Goal: Find contact information: Find contact information

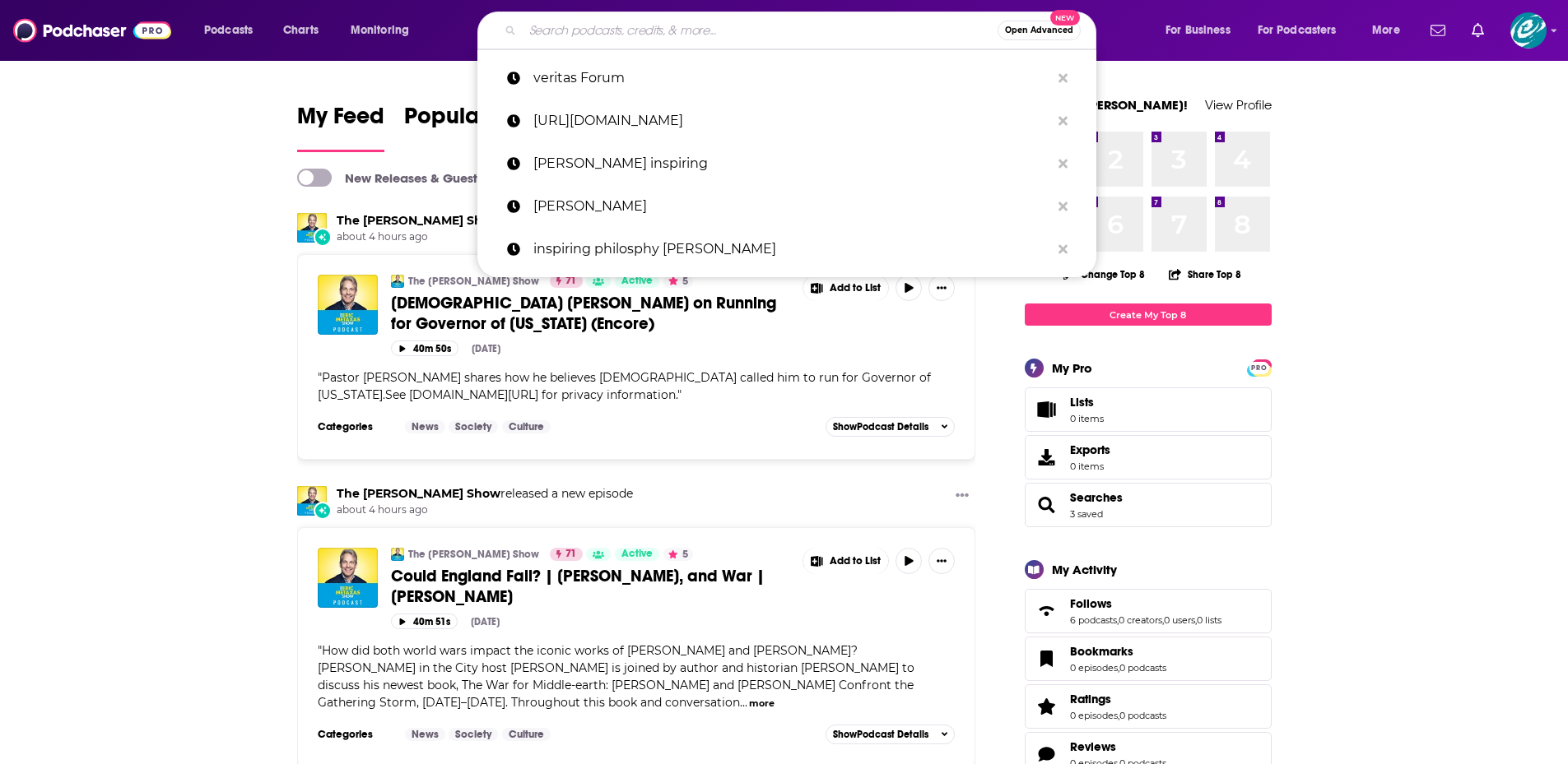
click at [618, 24] on input "Search podcasts, credits, & more..." at bounding box center [760, 30] width 475 height 26
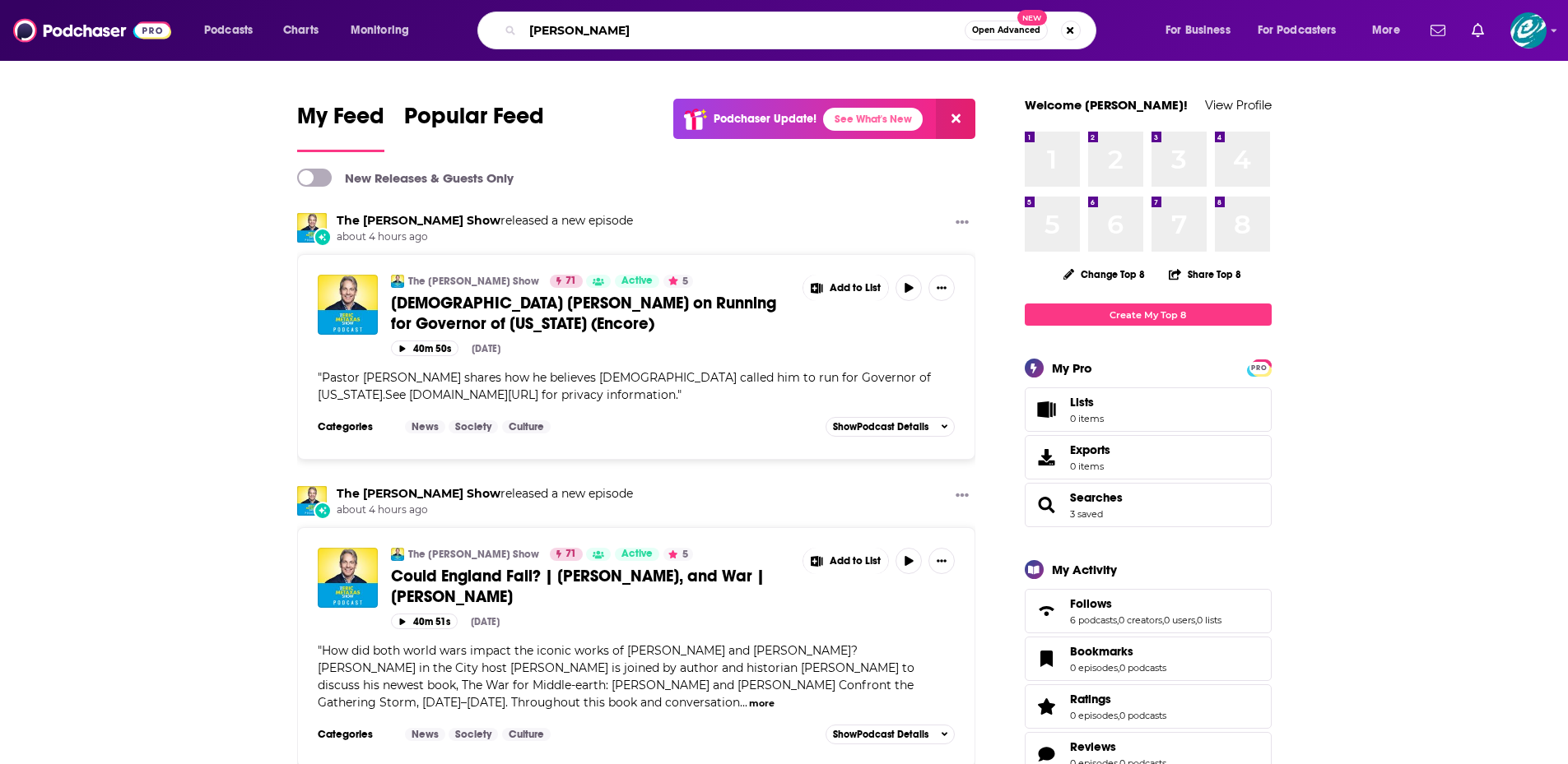
type input "[PERSON_NAME]"
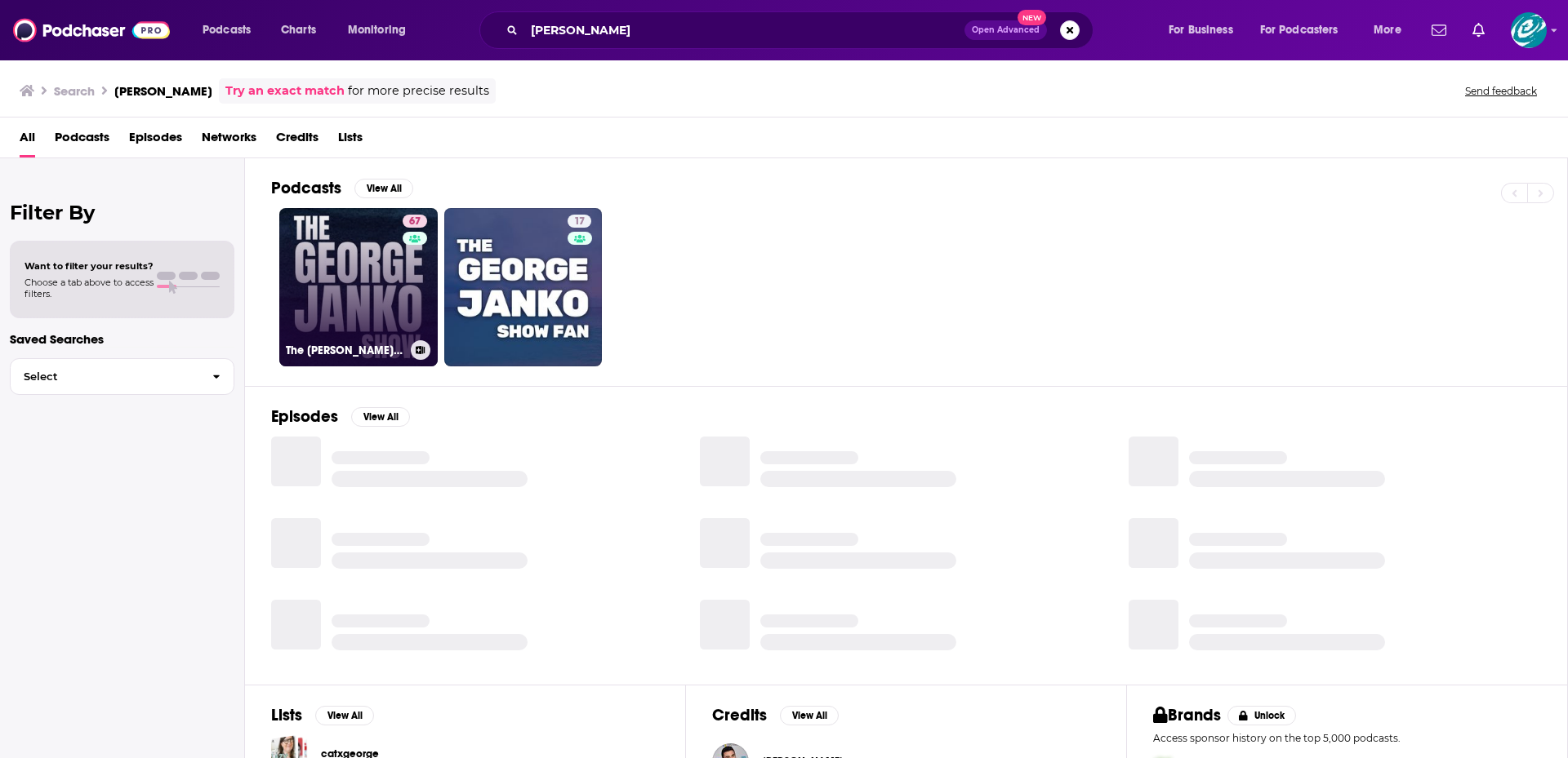
click at [399, 292] on link "67 The [PERSON_NAME] Show" at bounding box center [358, 287] width 158 height 158
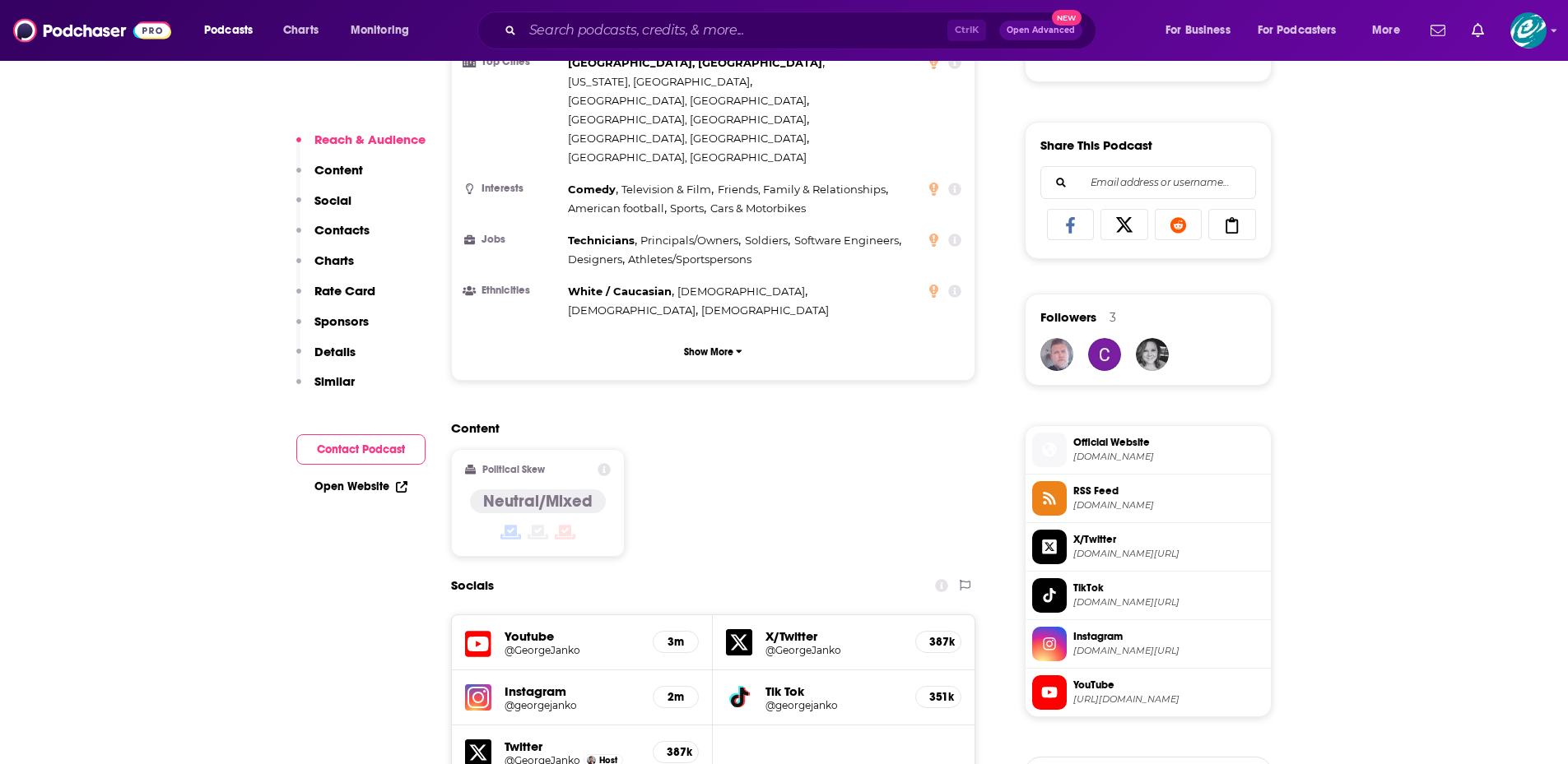
scroll to position [1097, 0]
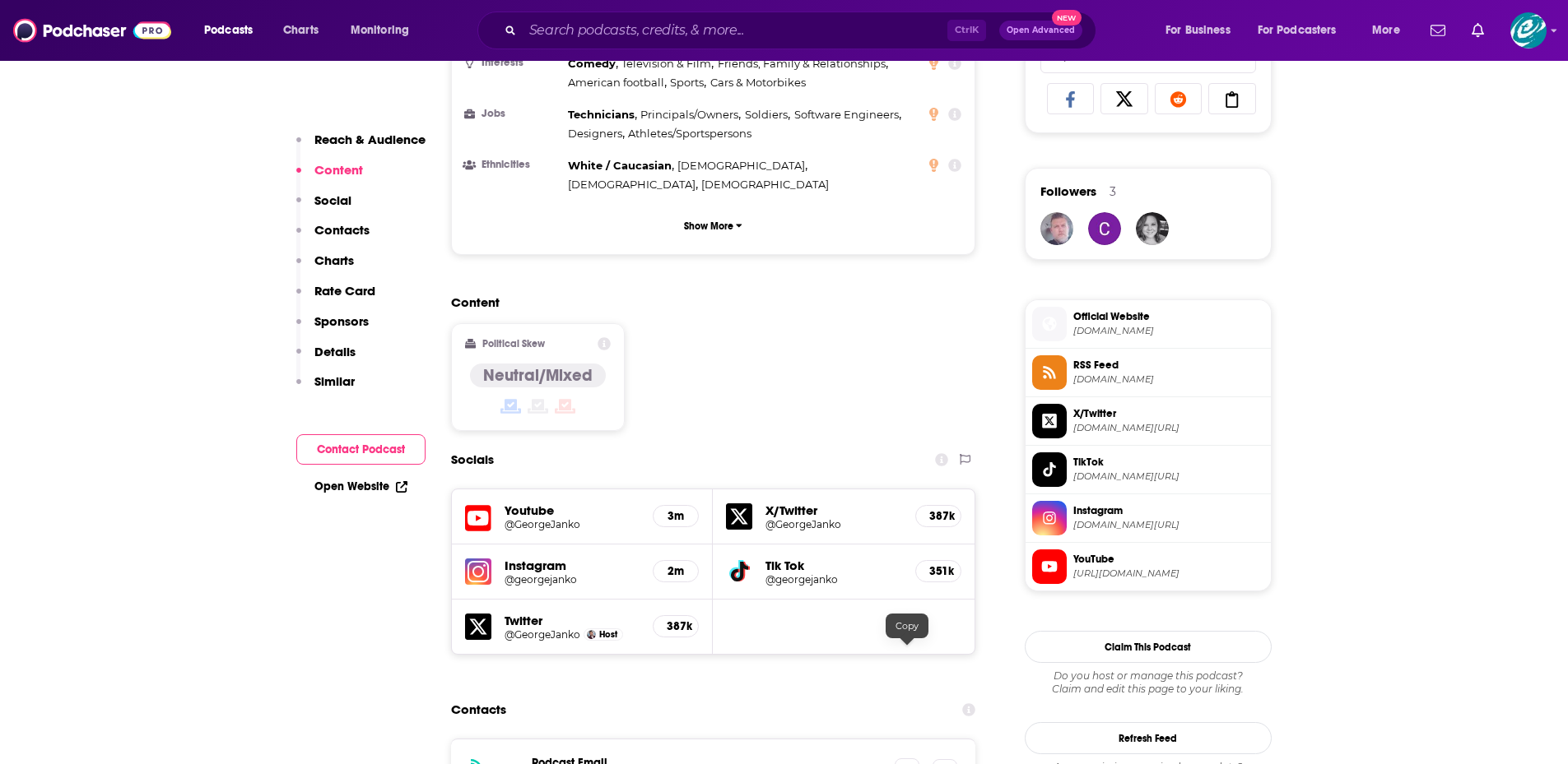
click at [903, 763] on icon at bounding box center [908, 770] width 12 height 13
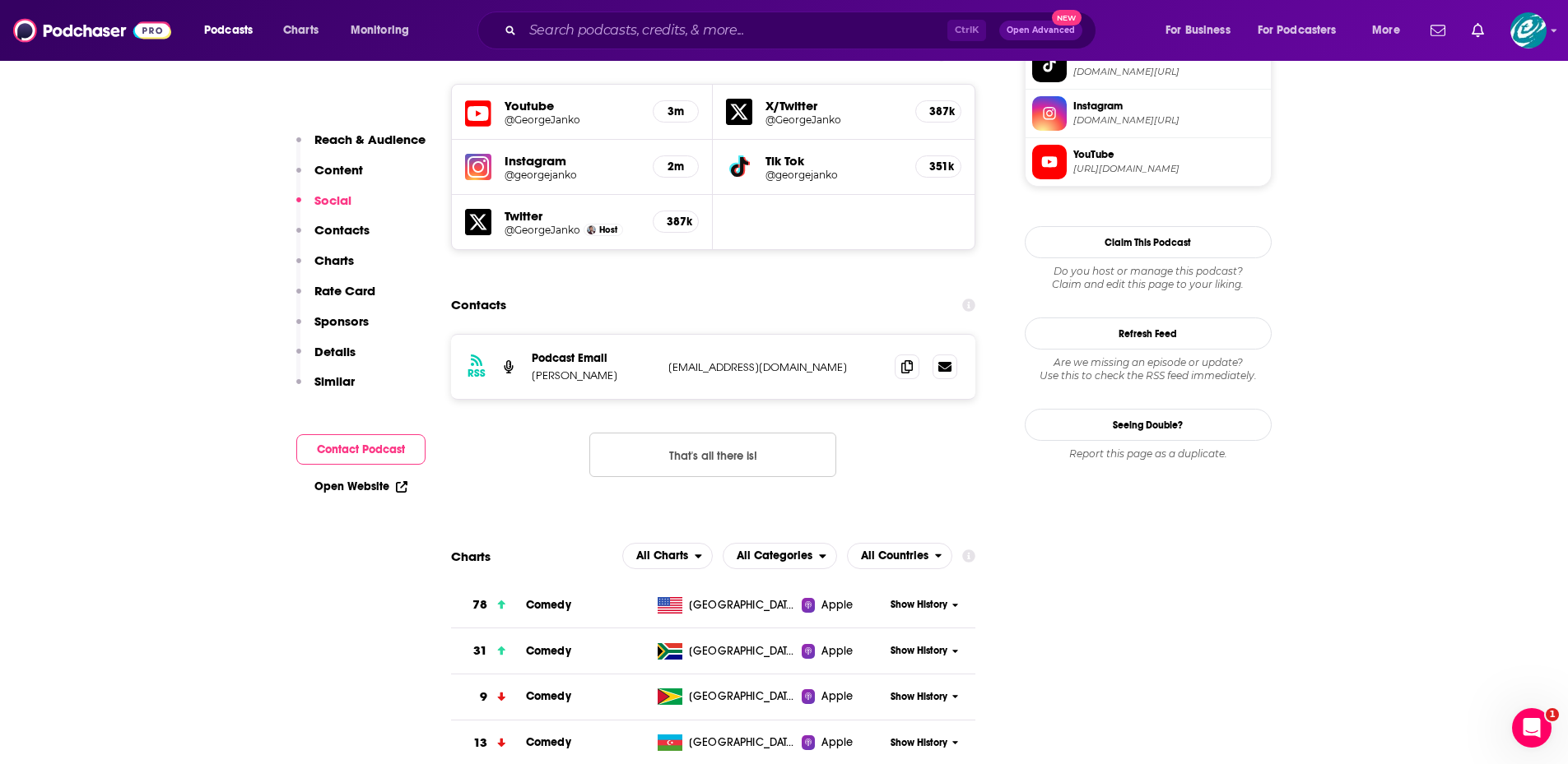
scroll to position [1508, 0]
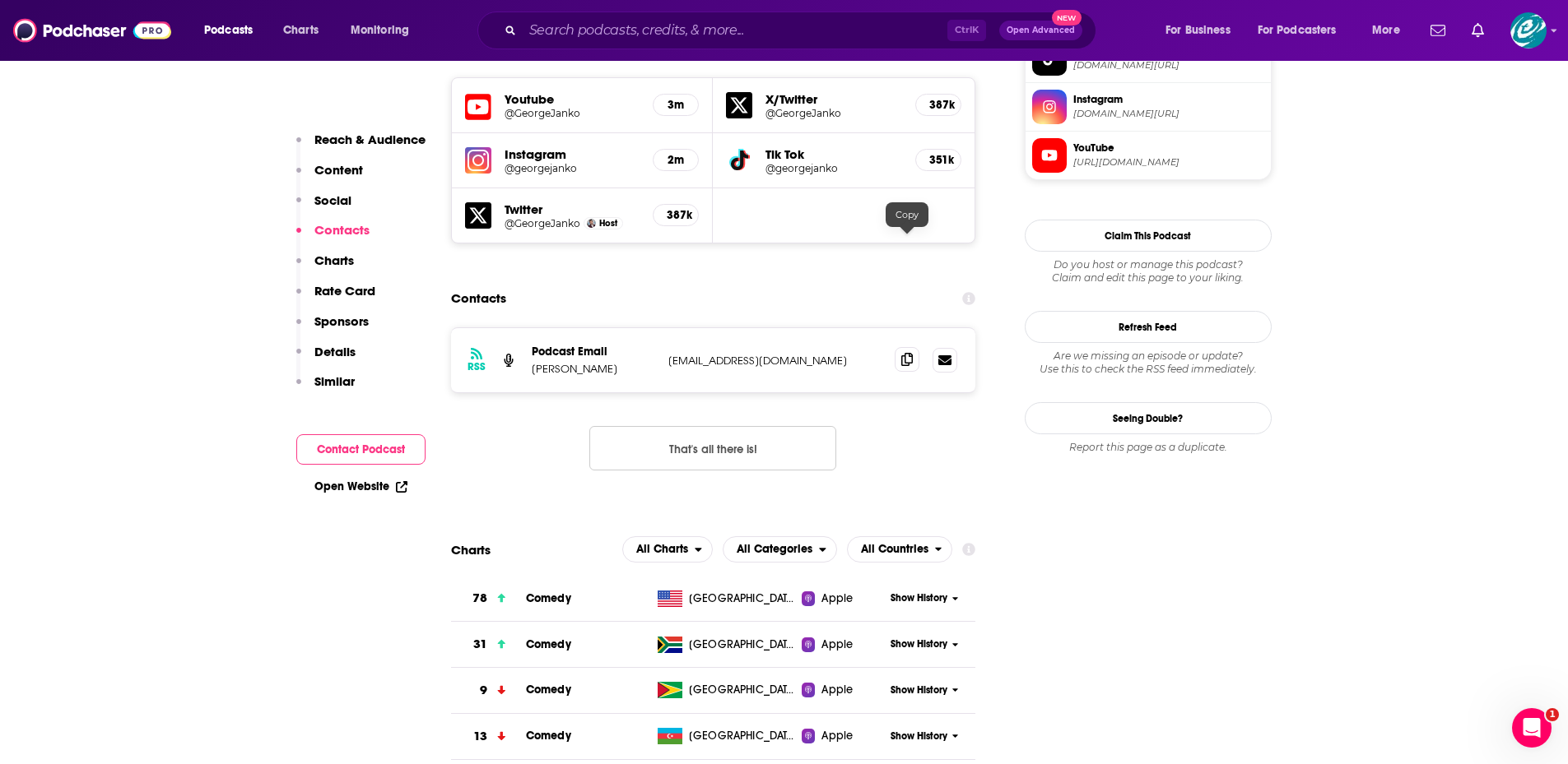
click at [906, 353] on icon at bounding box center [908, 359] width 12 height 13
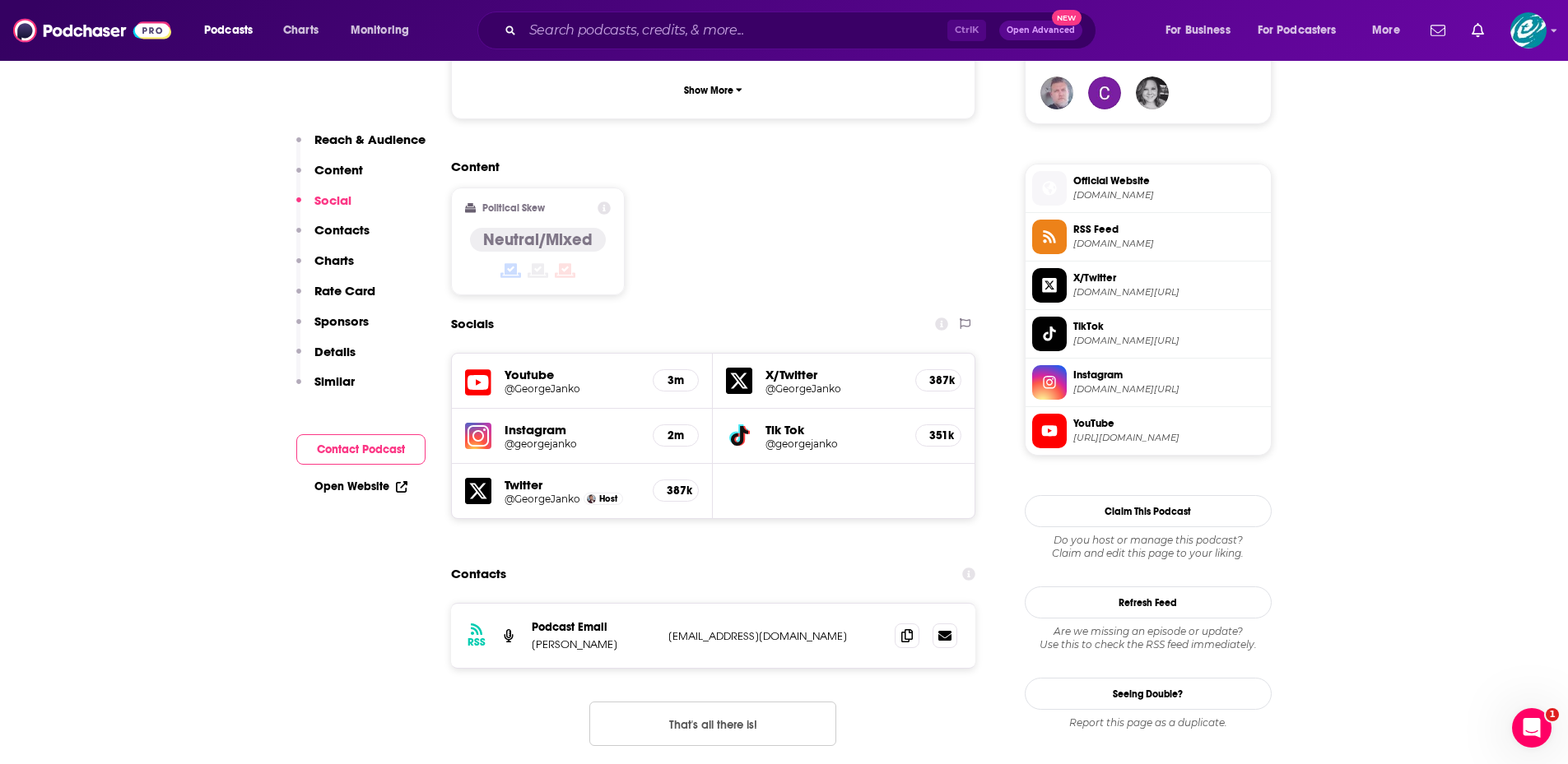
scroll to position [1234, 0]
click at [918, 622] on span at bounding box center [907, 634] width 25 height 25
click at [682, 21] on input "Search podcasts, credits, & more..." at bounding box center [735, 30] width 425 height 26
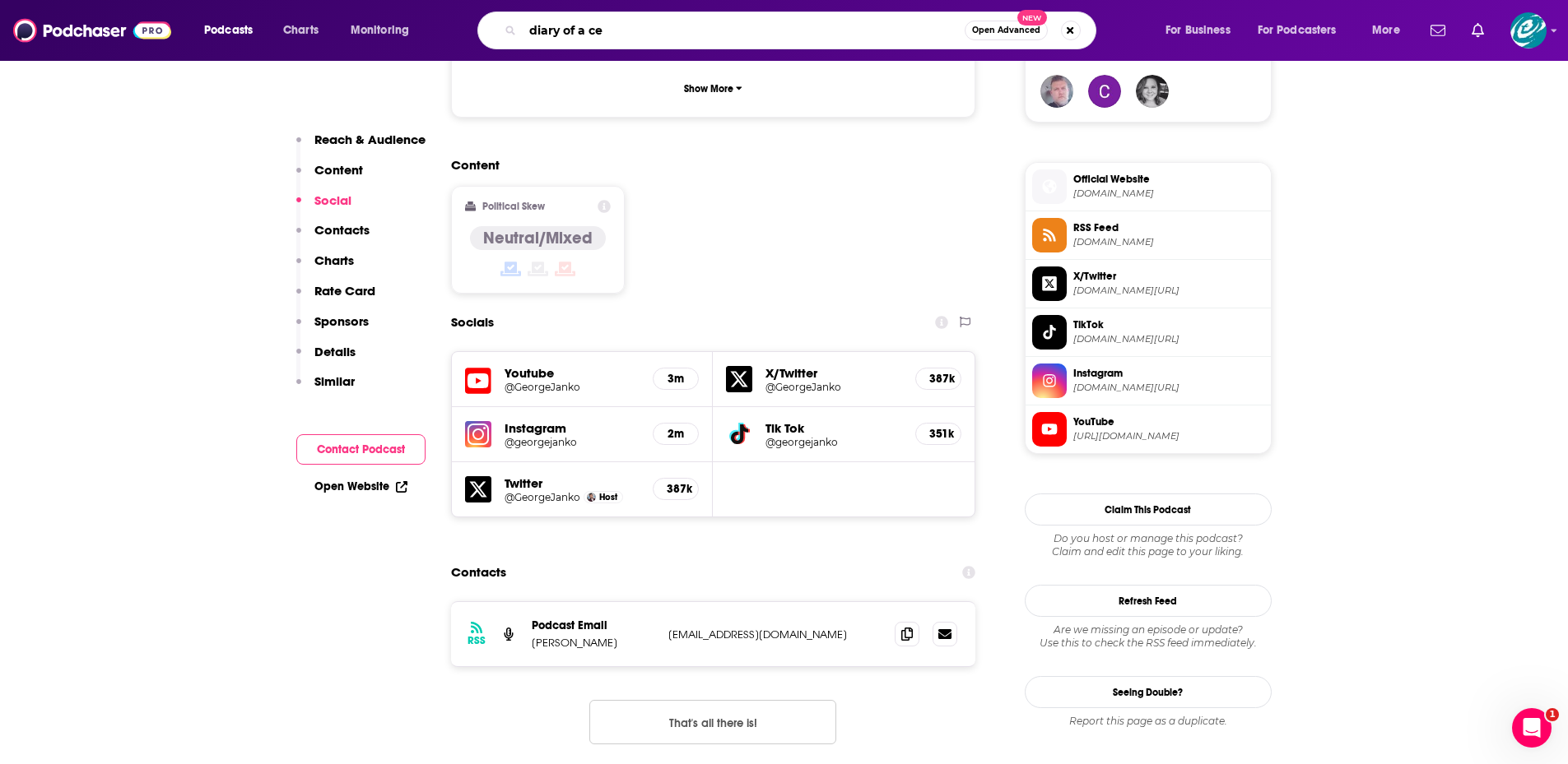
type input "diary of a ceo"
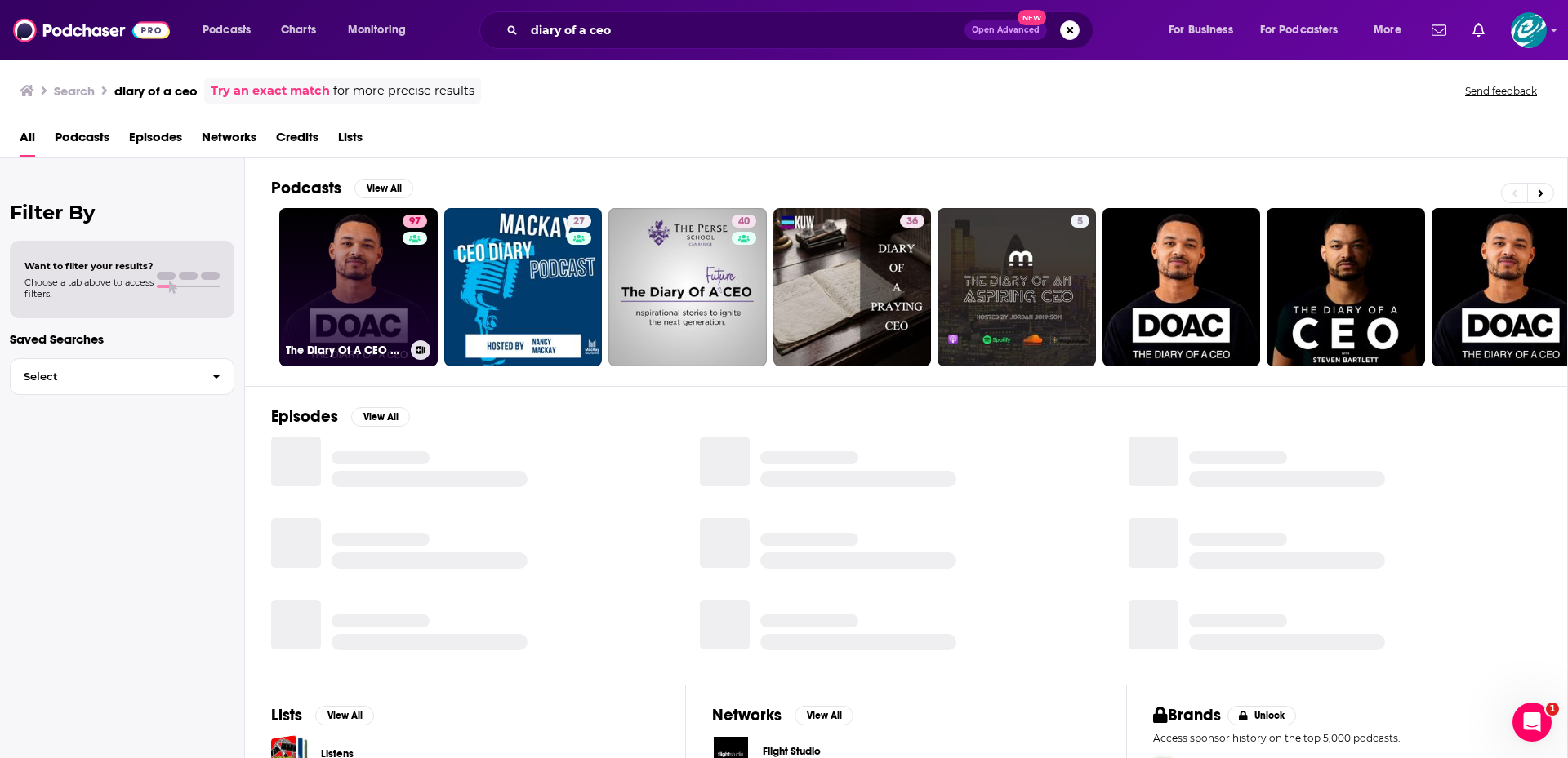
click at [316, 303] on link "97 The Diary Of A CEO with [PERSON_NAME]" at bounding box center [358, 287] width 158 height 158
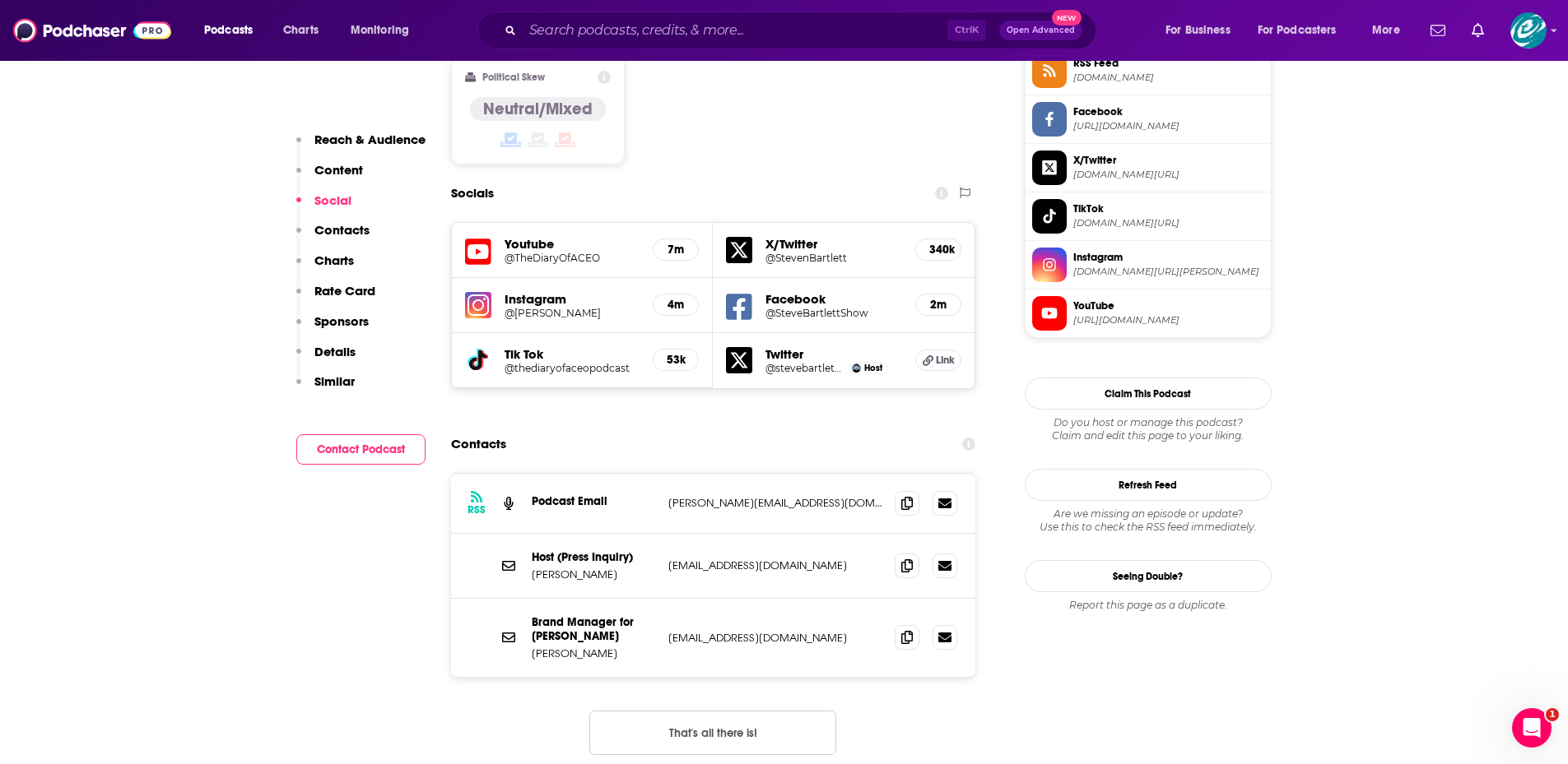
scroll to position [1372, 0]
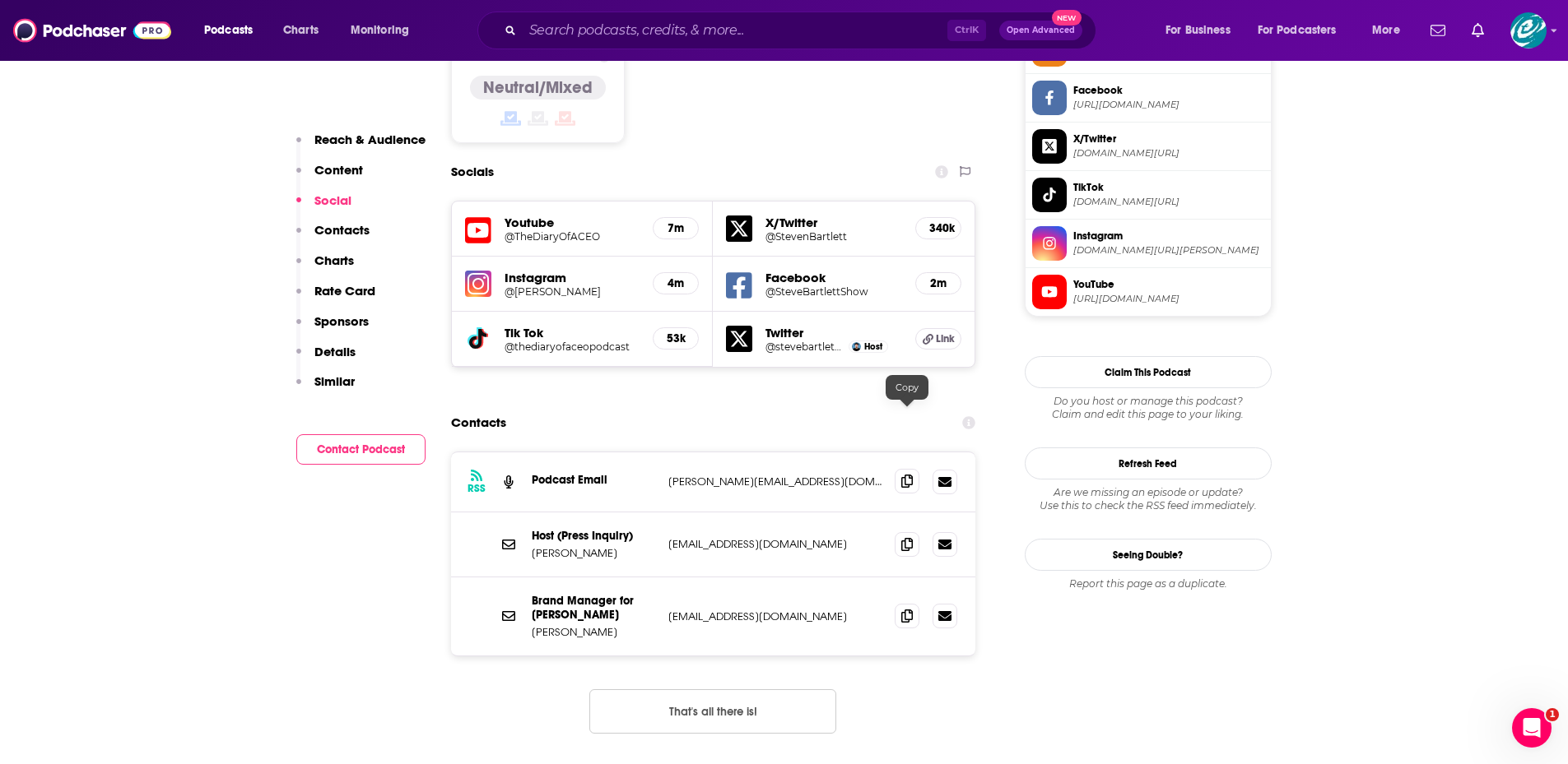
click at [906, 475] on icon at bounding box center [908, 481] width 12 height 13
click at [743, 475] on p "[PERSON_NAME][EMAIL_ADDRESS][DOMAIN_NAME]" at bounding box center [775, 482] width 214 height 14
click at [910, 475] on icon at bounding box center [908, 481] width 12 height 13
click at [902, 537] on icon at bounding box center [908, 543] width 12 height 13
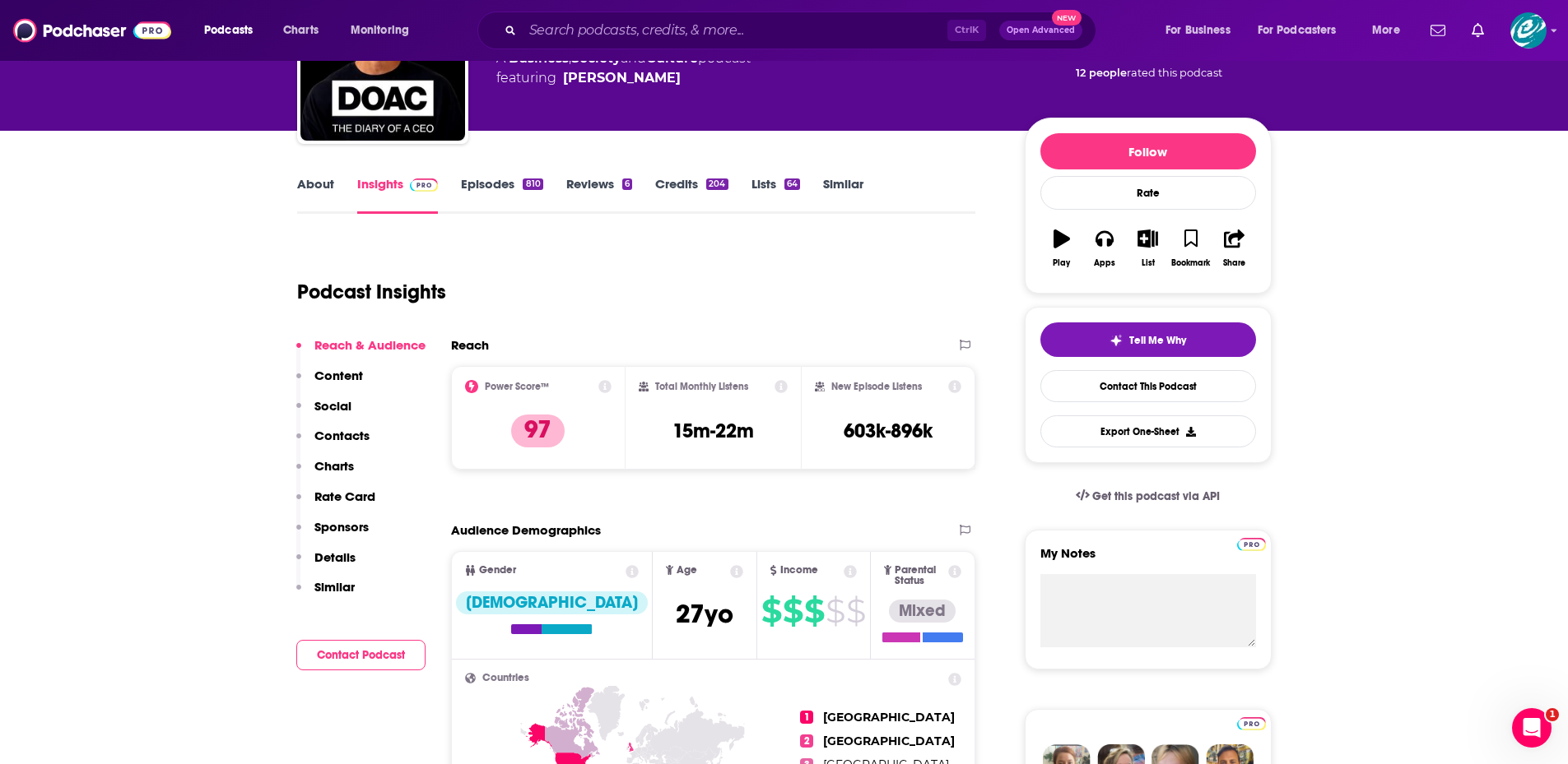
scroll to position [0, 0]
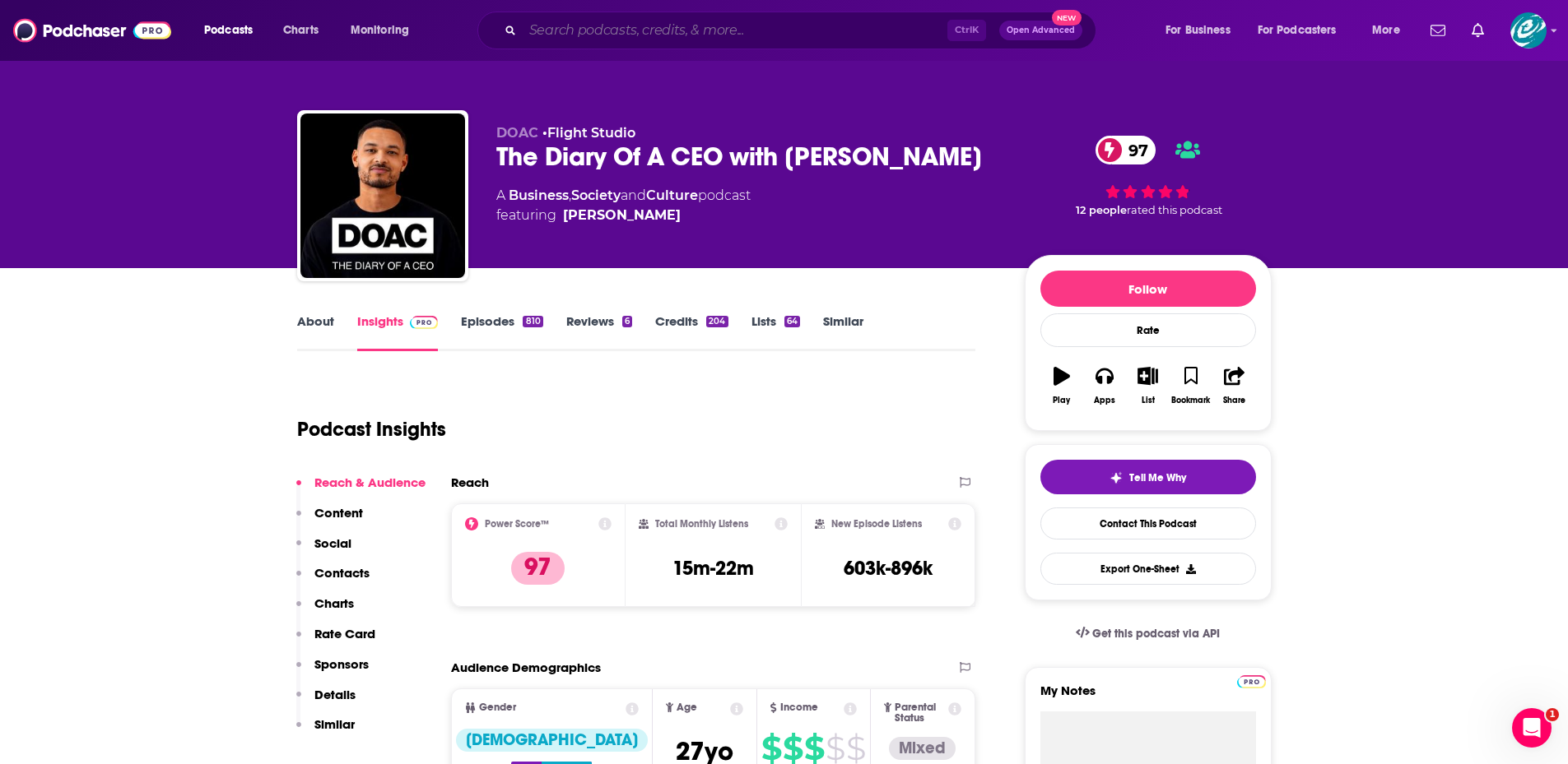
click at [678, 32] on input "Search podcasts, credits, & more..." at bounding box center [735, 30] width 425 height 26
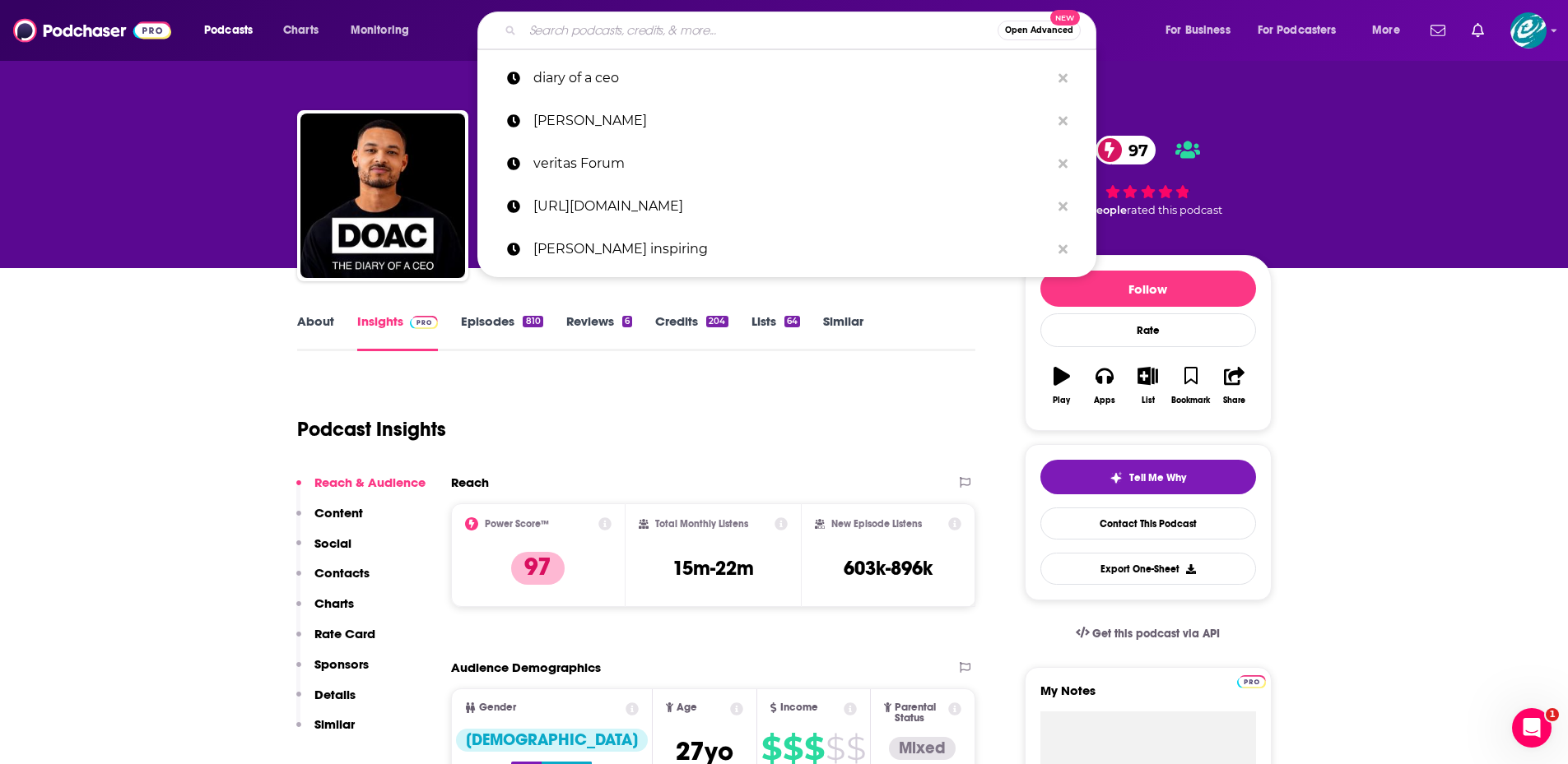
paste input "[PERSON_NAME] [PERSON_NAME]"
type input "[PERSON_NAME] [PERSON_NAME]"
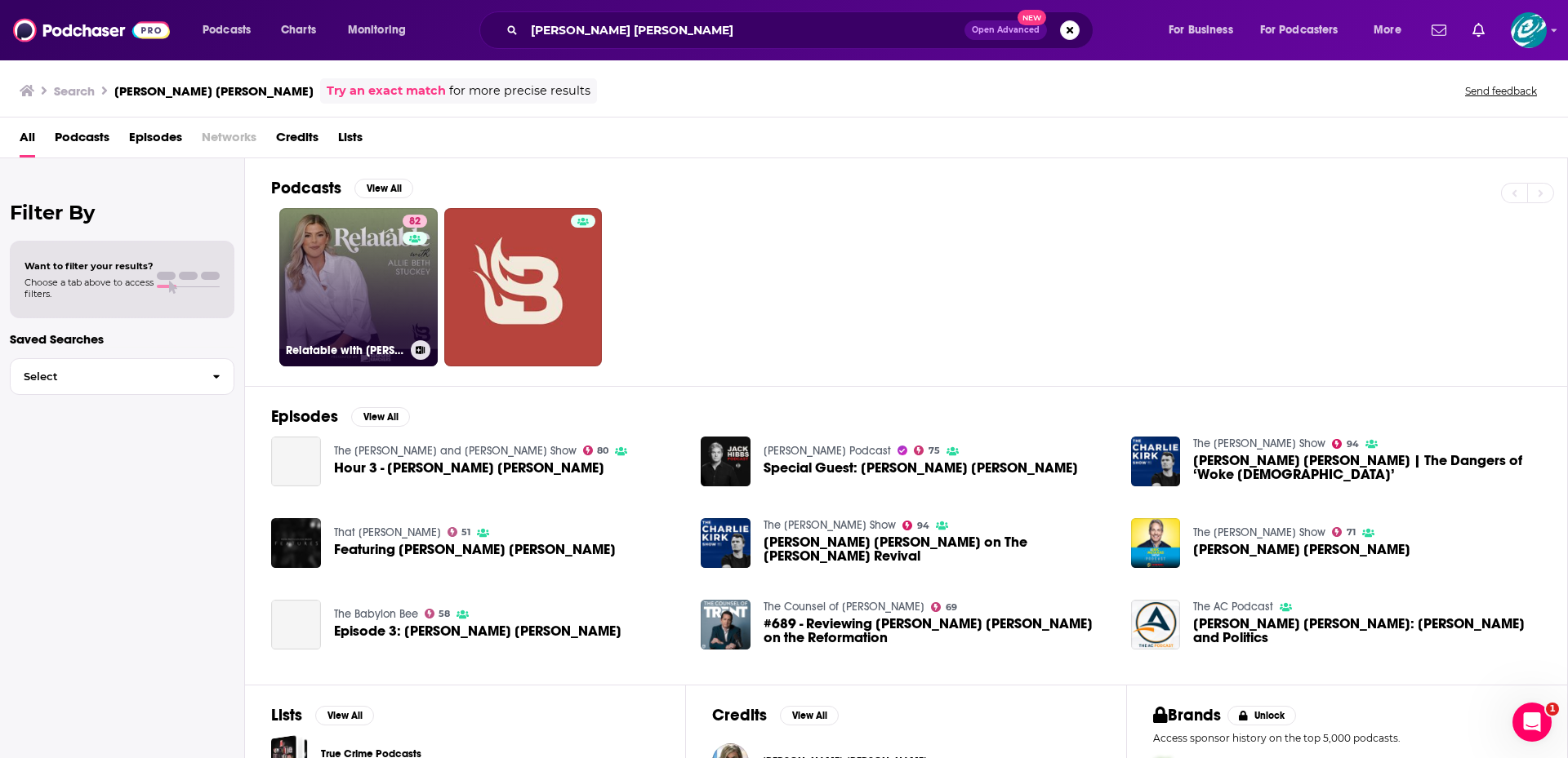
click at [374, 305] on link "82 Relatable with [PERSON_NAME] [PERSON_NAME]" at bounding box center [358, 287] width 158 height 158
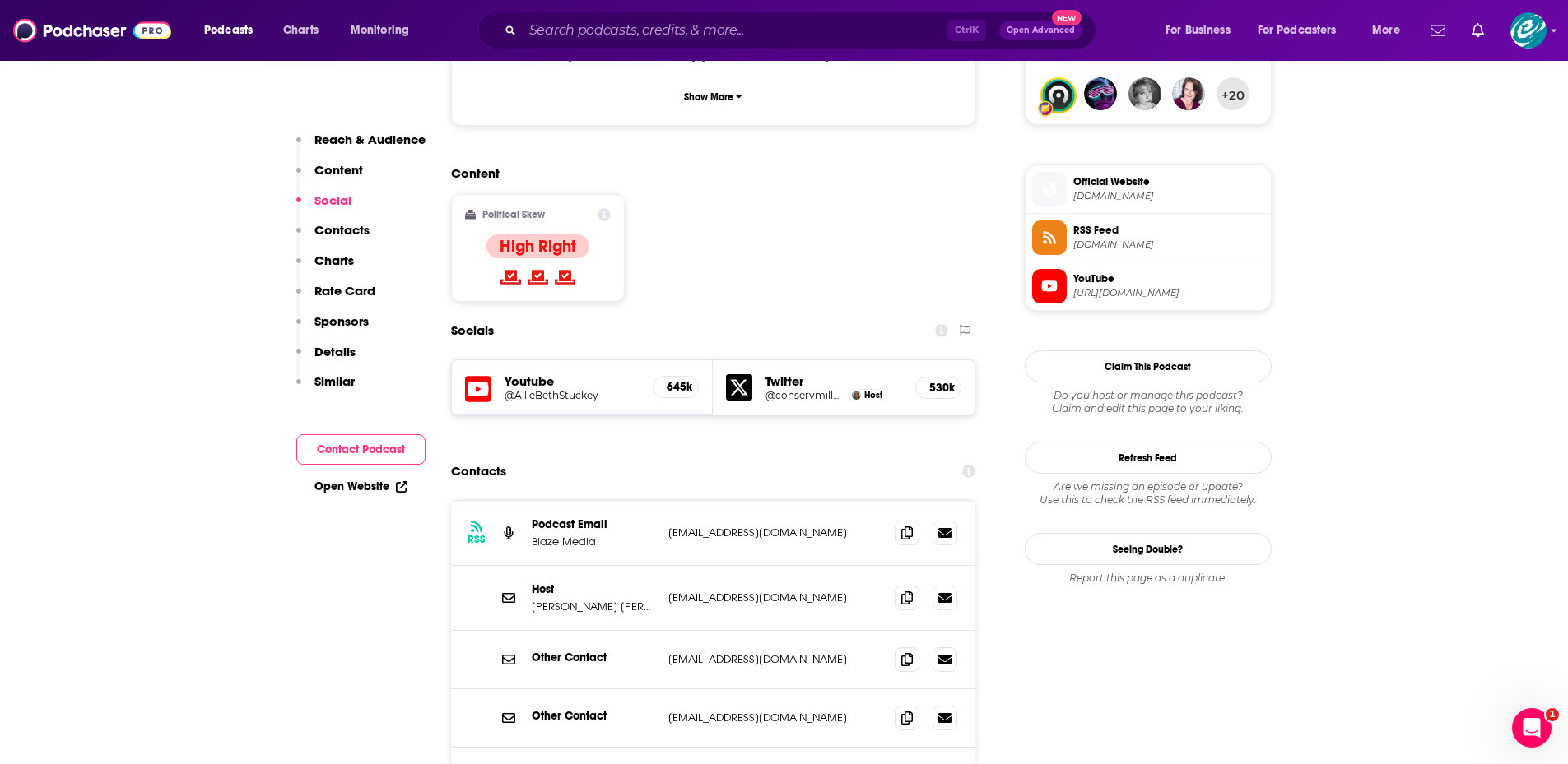
scroll to position [1234, 0]
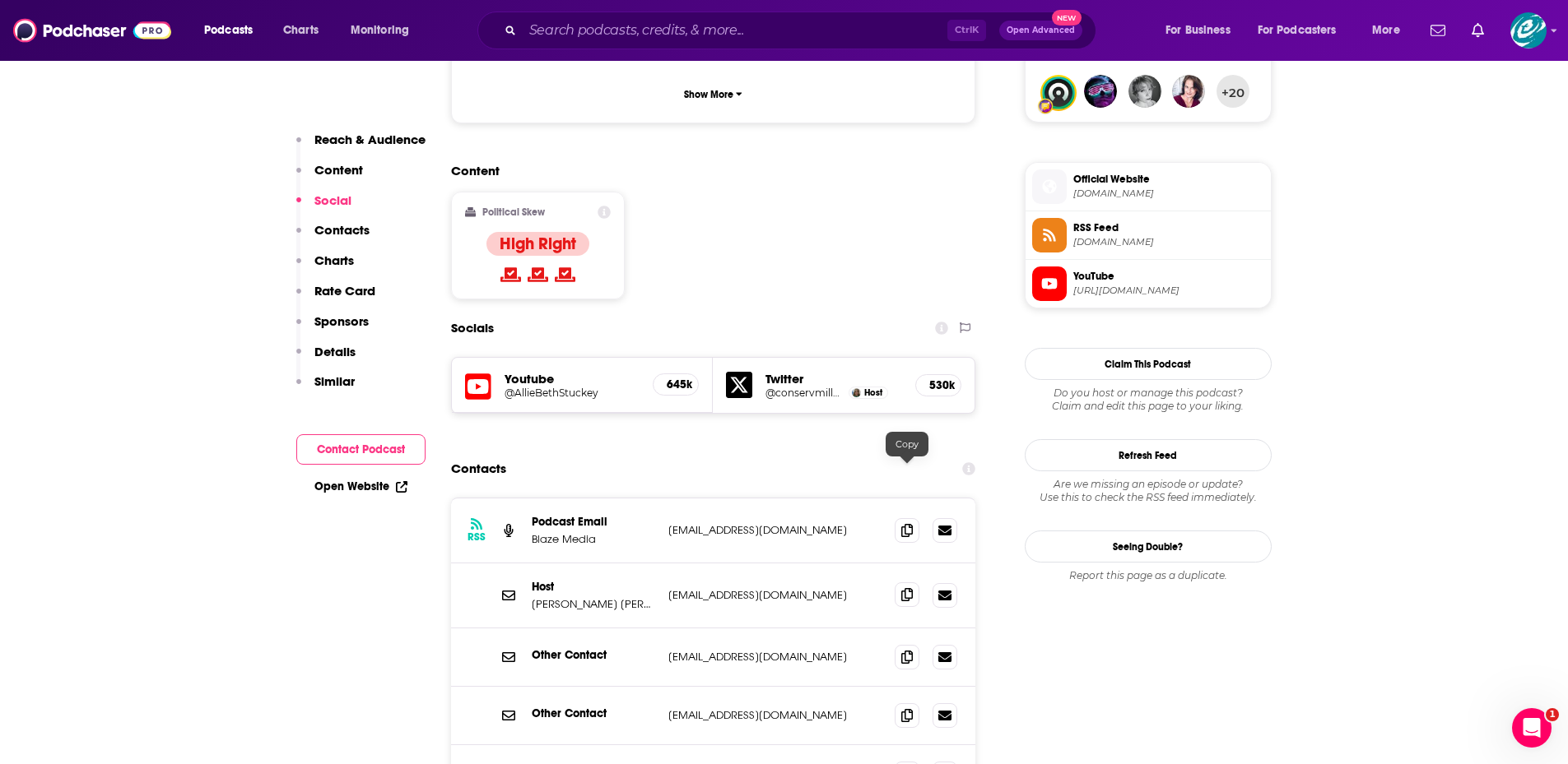
click at [909, 588] on icon at bounding box center [908, 594] width 12 height 13
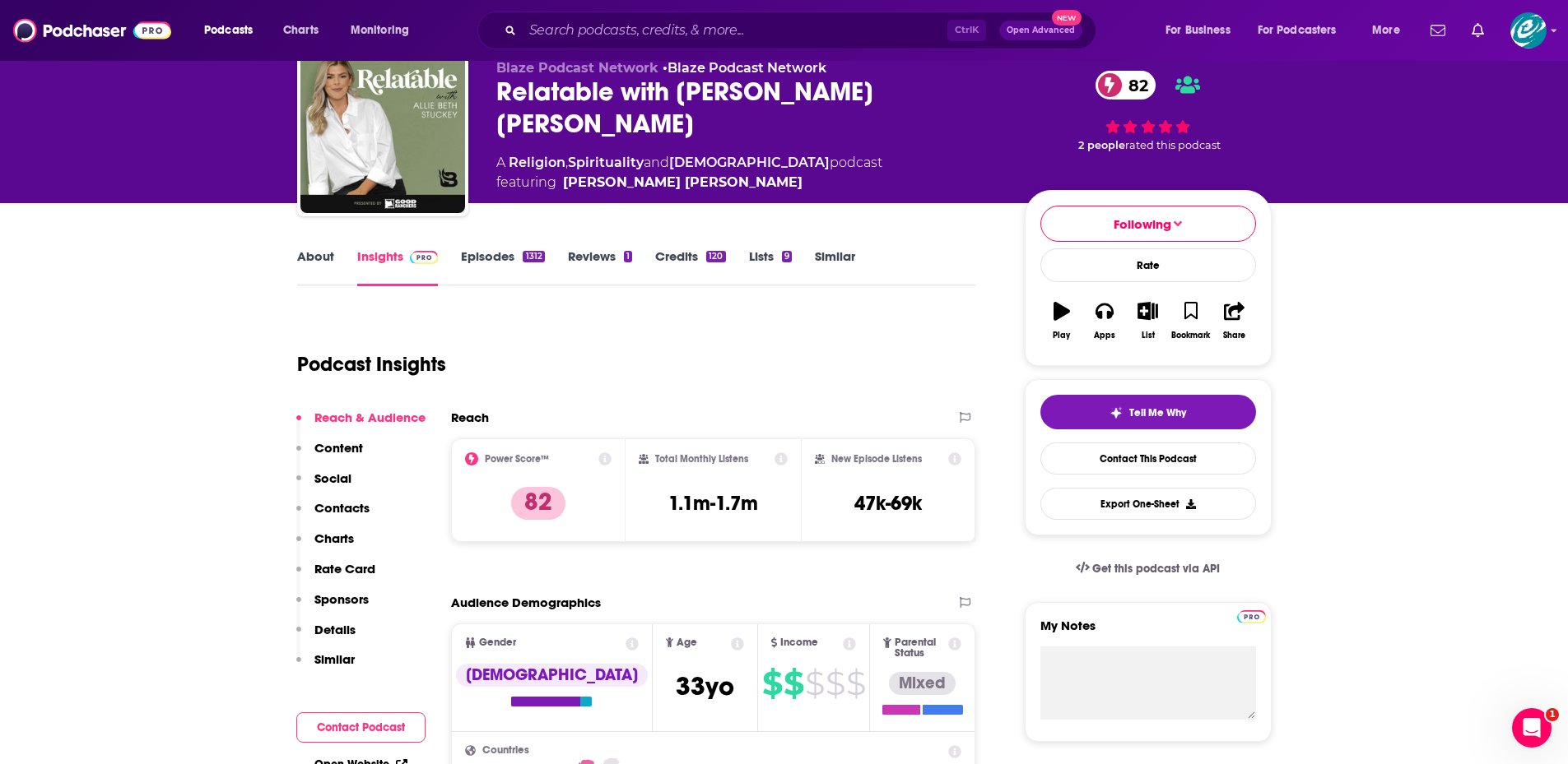
scroll to position [0, 0]
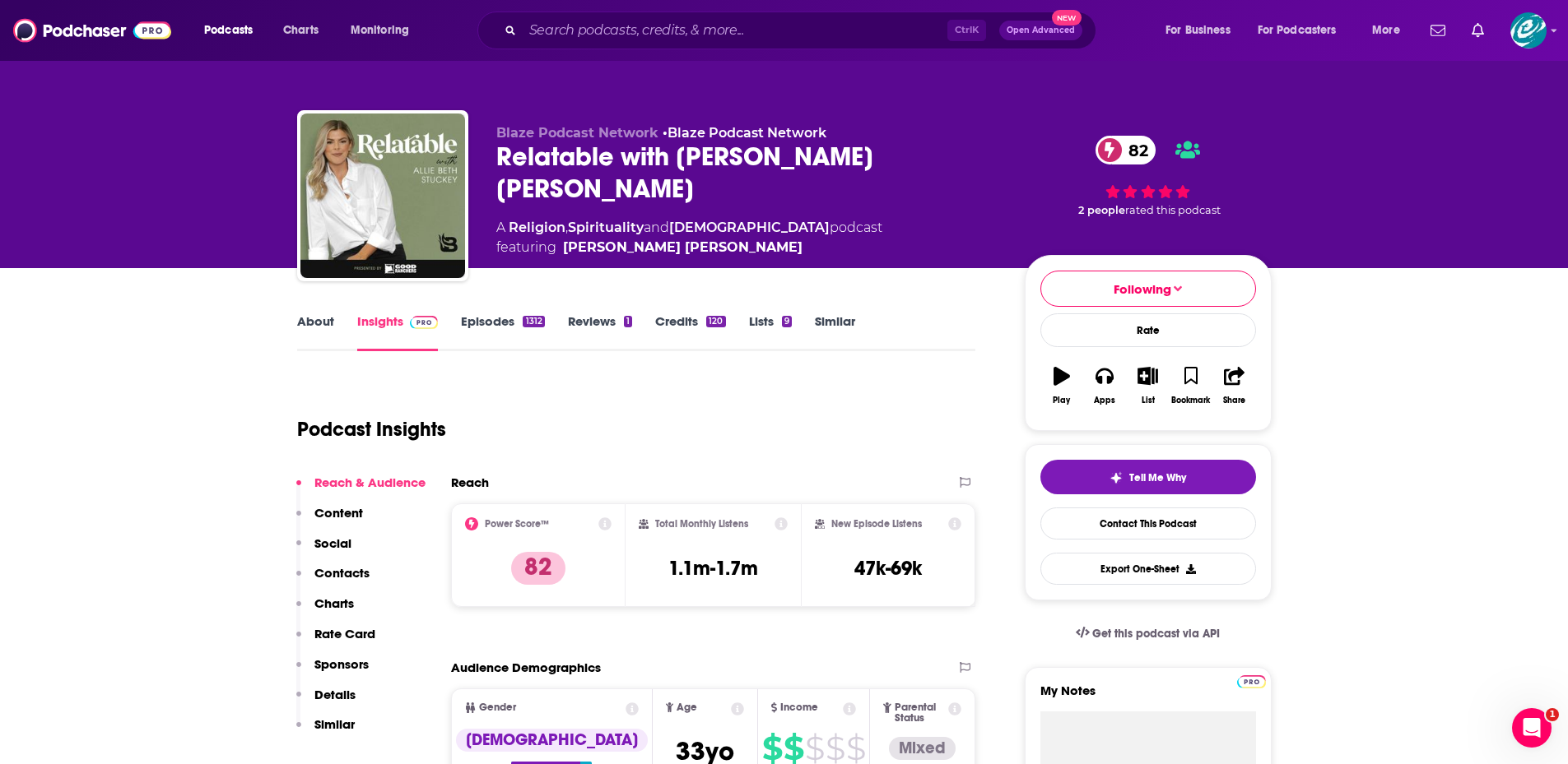
click at [895, 422] on div "Podcast Insights" at bounding box center [630, 420] width 666 height 84
click at [1145, 576] on button "Export One-Sheet" at bounding box center [1148, 569] width 216 height 32
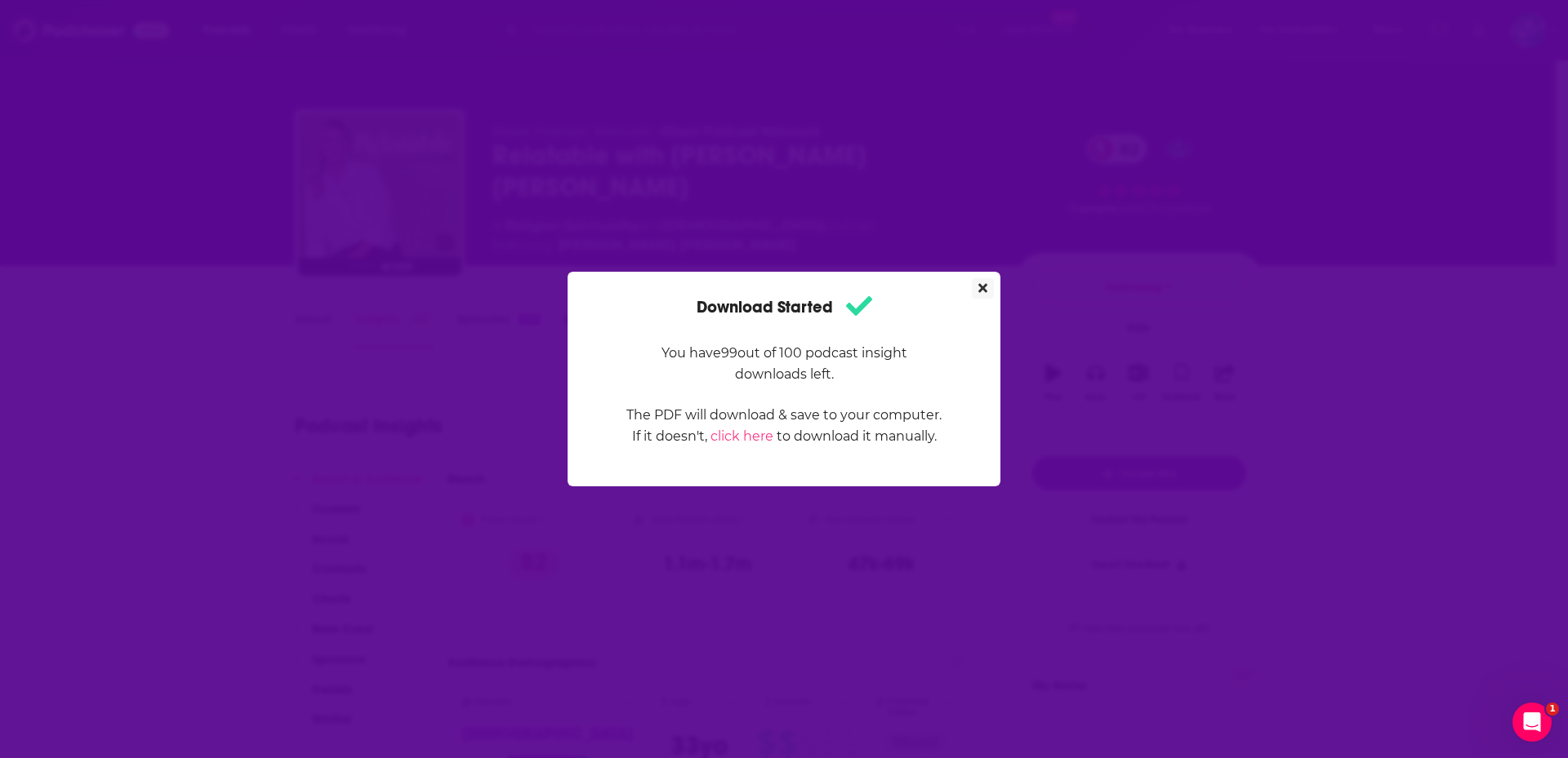
click at [981, 290] on icon "Close" at bounding box center [982, 288] width 9 height 9
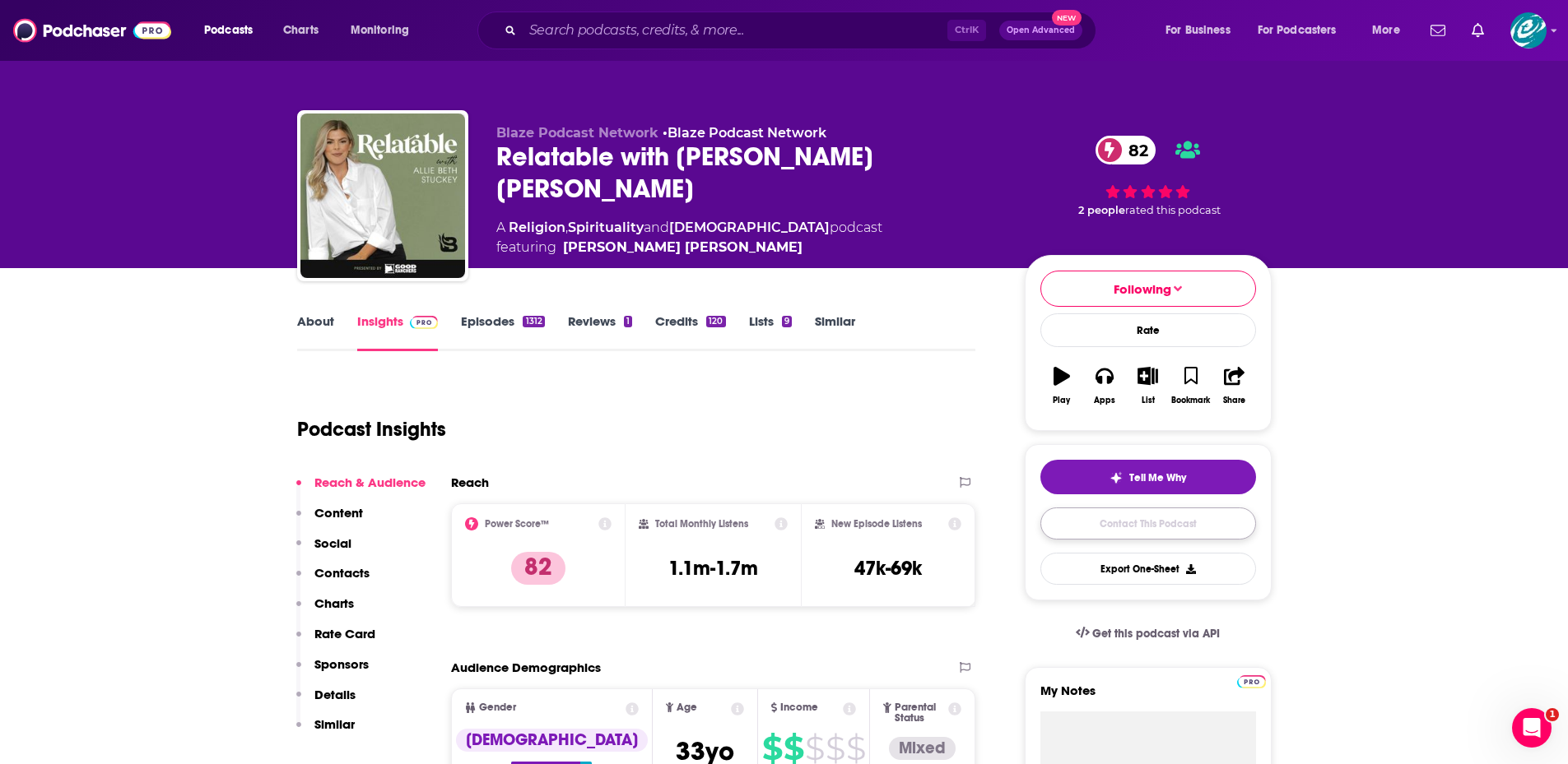
click at [1129, 525] on link "Contact This Podcast" at bounding box center [1148, 524] width 216 height 32
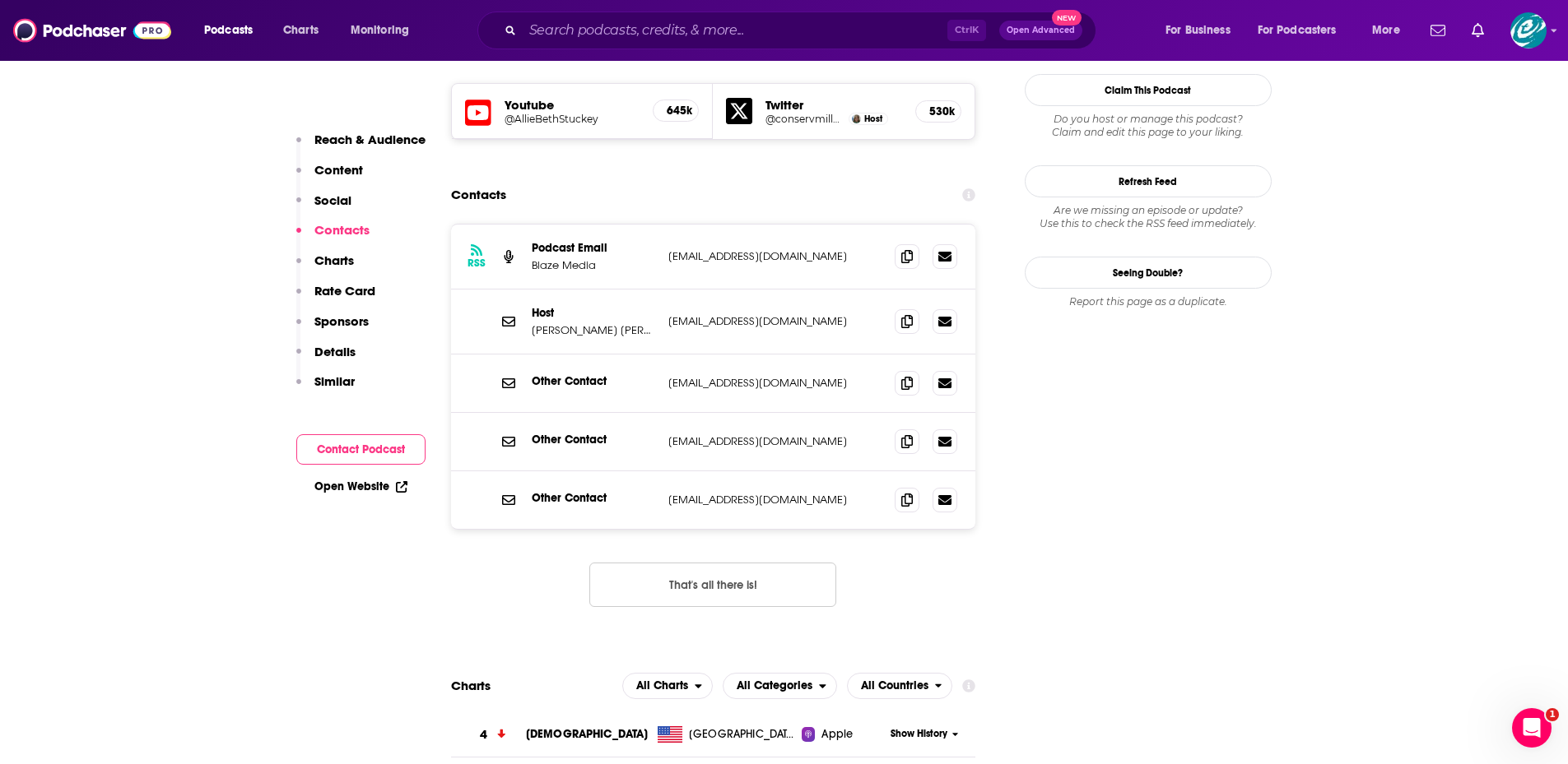
scroll to position [960, 0]
